Goal: Information Seeking & Learning: Learn about a topic

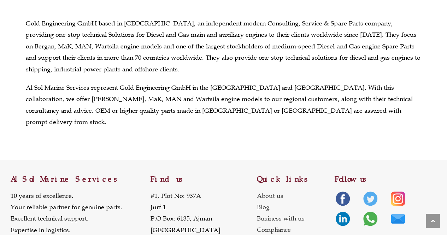
scroll to position [283, 0]
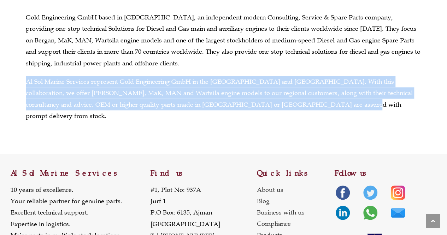
drag, startPoint x: 28, startPoint y: 79, endPoint x: 289, endPoint y: 110, distance: 262.1
click at [289, 110] on p "Al Sol Marine Services represent Gold Engineering GmbH in the Middle East and S…" at bounding box center [223, 99] width 395 height 46
copy p "Al Sol Marine Services represent Gold Engineering GmbH in the Middle East and S…"
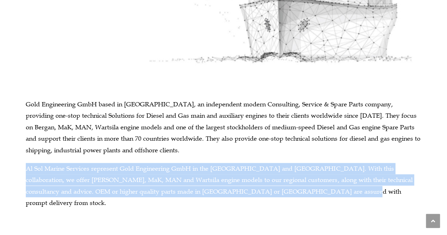
scroll to position [179, 0]
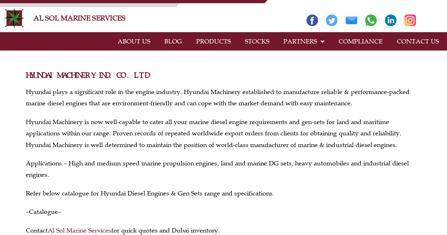
click at [256, 41] on link "STOCKS" at bounding box center [257, 41] width 39 height 16
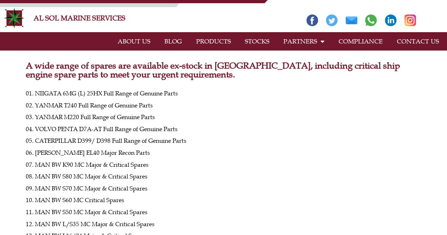
click at [217, 39] on link "PRODUCTS" at bounding box center [213, 41] width 49 height 16
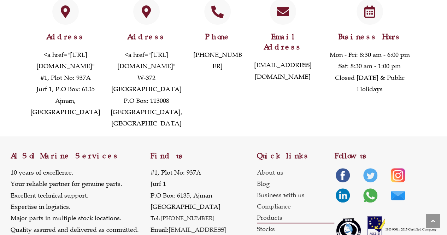
scroll to position [1591, 0]
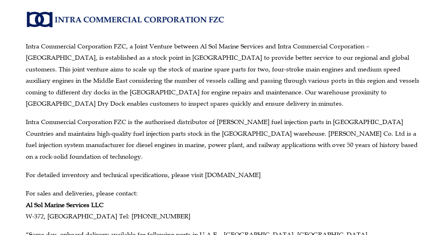
scroll to position [35, 0]
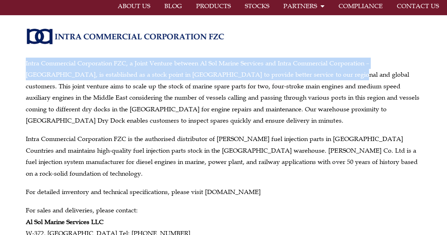
drag, startPoint x: 302, startPoint y: 76, endPoint x: 25, endPoint y: 64, distance: 277.9
click at [25, 64] on div "Intra Commercial Corporation FZC, a Joint Venture between Al Sol Marine Service…" at bounding box center [223, 155] width 402 height 272
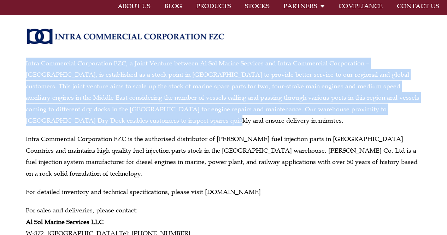
drag, startPoint x: 112, startPoint y: 123, endPoint x: 24, endPoint y: 58, distance: 109.8
click at [24, 58] on div "Intra Commercial Corporation FZC, a Joint Venture between Al Sol Marine Service…" at bounding box center [223, 155] width 402 height 272
click at [118, 123] on p "Intra Commercial Corporation FZC, a Joint Venture between Al Sol Marine Service…" at bounding box center [223, 92] width 395 height 69
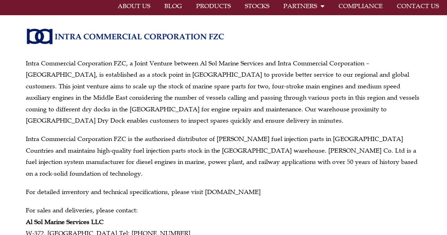
click at [151, 130] on div "Intra Commercial Corporation FZC, a Joint Venture between Al Sol Marine Service…" at bounding box center [223, 169] width 395 height 223
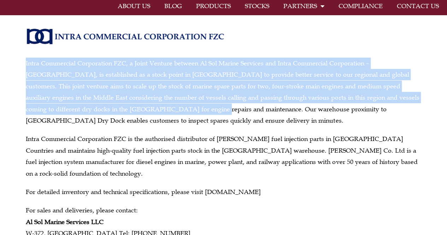
drag, startPoint x: 153, startPoint y: 108, endPoint x: 25, endPoint y: 59, distance: 136.9
click at [25, 59] on div "Intra Commercial Corporation FZC, a Joint Venture between Al Sol Marine Service…" at bounding box center [223, 155] width 402 height 272
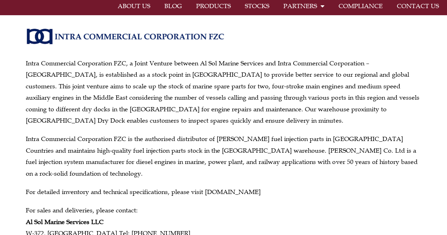
click at [230, 192] on p "For detailed inventory and technical specifications, please visit www.iccfzc.com" at bounding box center [223, 191] width 395 height 11
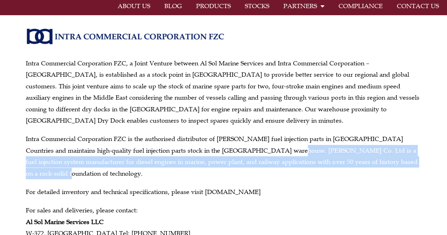
drag, startPoint x: 244, startPoint y: 148, endPoint x: 399, endPoint y: 166, distance: 155.0
click at [399, 166] on p "Intra Commercial Corporation FZC is the authorised distributor of Heartman’s fu…" at bounding box center [223, 156] width 395 height 46
copy p "HEARTMAN Co. Ltd is a fuel injection system manufacturer for diesel engines in …"
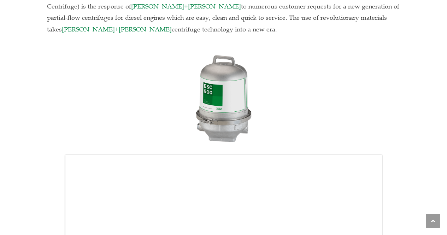
scroll to position [2332, 0]
